Goal: Check status: Check status

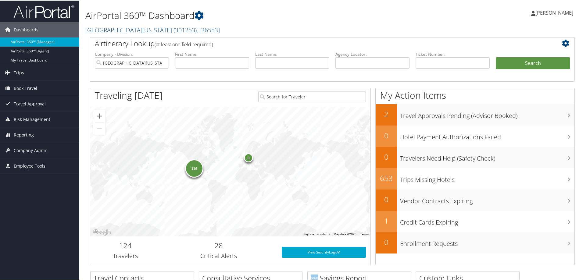
click at [42, 14] on img at bounding box center [43, 11] width 61 height 14
click at [30, 74] on link "Trips" at bounding box center [39, 72] width 79 height 15
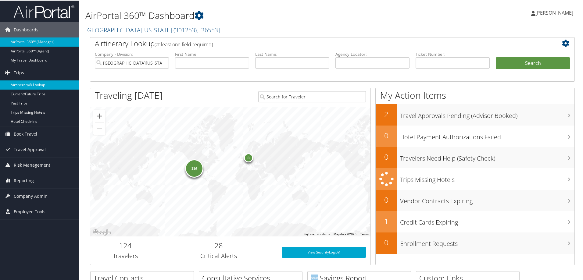
click at [25, 83] on link "Airtinerary® Lookup" at bounding box center [39, 84] width 79 height 9
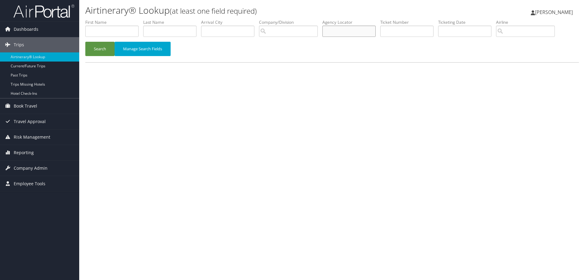
click at [353, 34] on input "text" at bounding box center [349, 31] width 53 height 11
paste input "DMC2QJ"
type input "DMC2QJ"
click at [110, 48] on button "Search" at bounding box center [99, 49] width 29 height 14
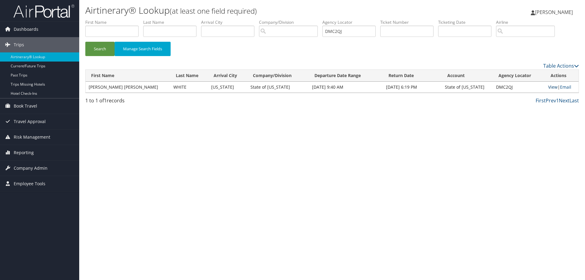
click at [551, 88] on link "View" at bounding box center [552, 87] width 9 height 6
